Goal: Navigation & Orientation: Find specific page/section

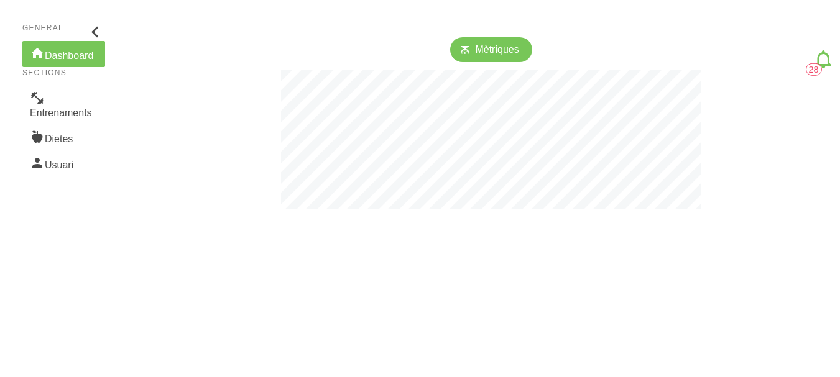
scroll to position [377, 840]
click at [72, 113] on link "Entrenaments" at bounding box center [63, 105] width 83 height 39
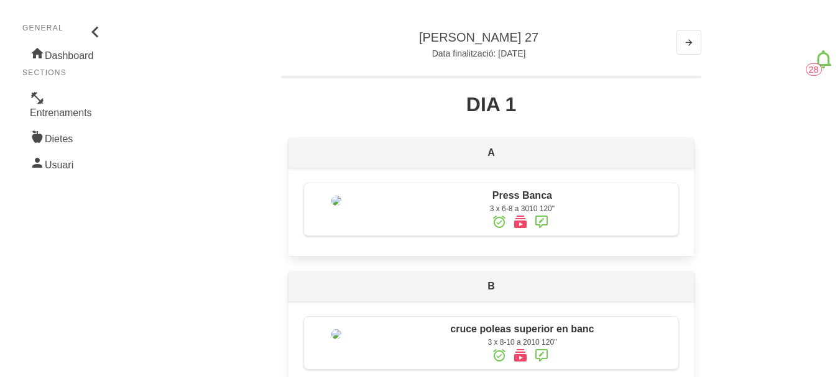
click at [521, 360] on icon at bounding box center [520, 355] width 15 height 22
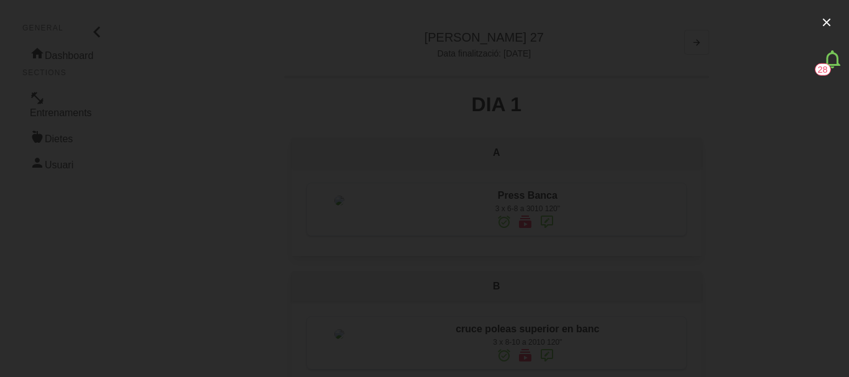
click at [80, 193] on div at bounding box center [424, 188] width 849 height 377
